Goal: Find specific page/section: Find specific page/section

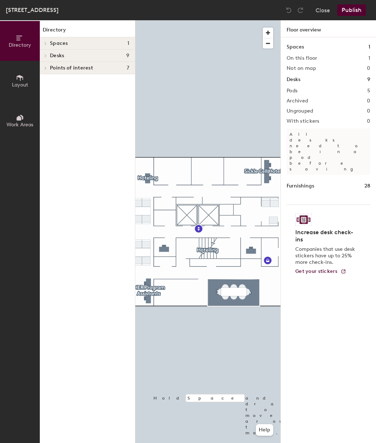
click at [46, 44] on icon at bounding box center [45, 44] width 3 height 4
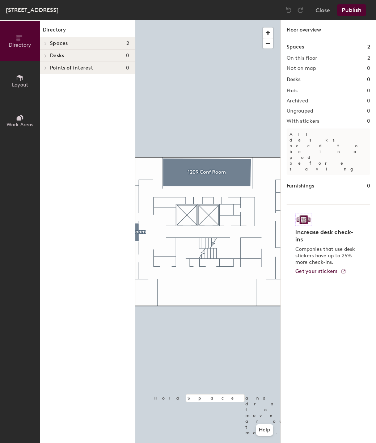
click at [45, 43] on icon at bounding box center [45, 44] width 3 height 4
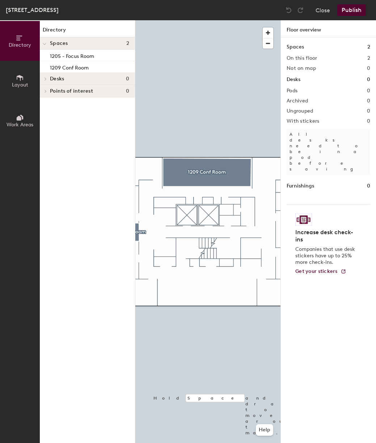
click at [46, 79] on icon at bounding box center [45, 79] width 3 height 4
drag, startPoint x: 44, startPoint y: 44, endPoint x: 1, endPoint y: 51, distance: 43.9
click at [44, 44] on icon at bounding box center [45, 44] width 4 height 3
